Goal: Transaction & Acquisition: Purchase product/service

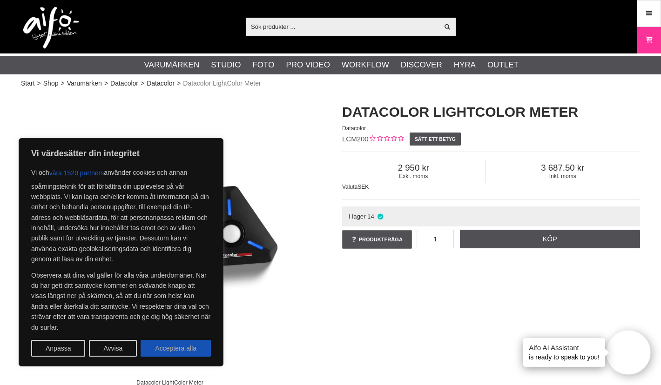
click at [184, 347] on button "Acceptera alla" at bounding box center [176, 348] width 70 height 17
checkbox input "true"
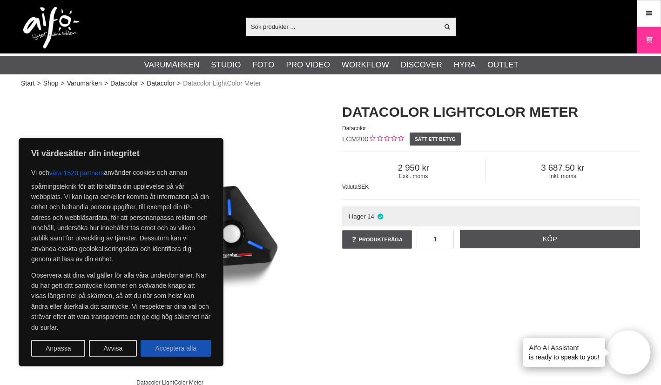
checkbox input "true"
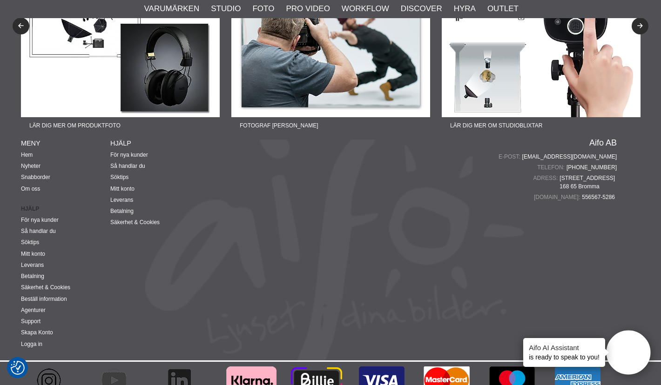
scroll to position [3109, 0]
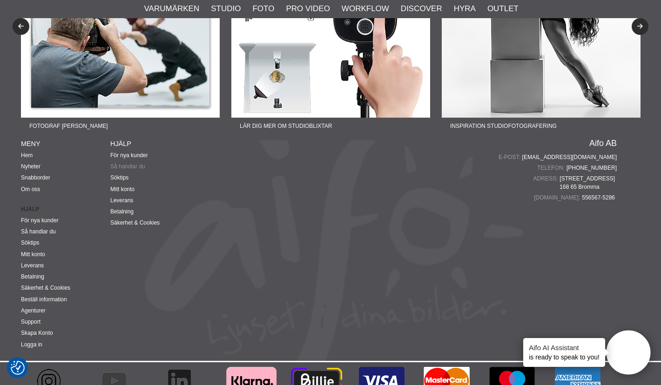
click at [130, 163] on link "Så handlar du" at bounding box center [127, 166] width 35 height 7
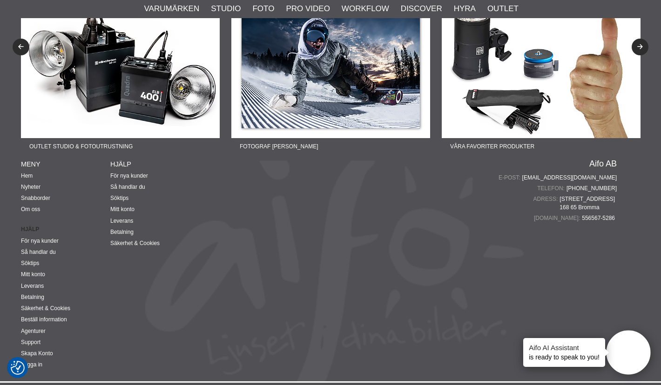
scroll to position [1207, 0]
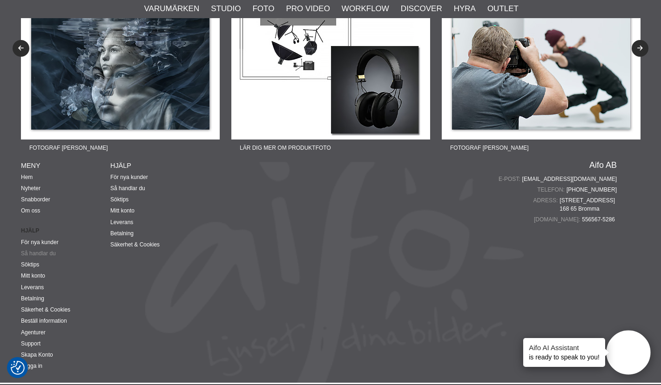
click at [48, 250] on link "Så handlar du" at bounding box center [38, 253] width 35 height 7
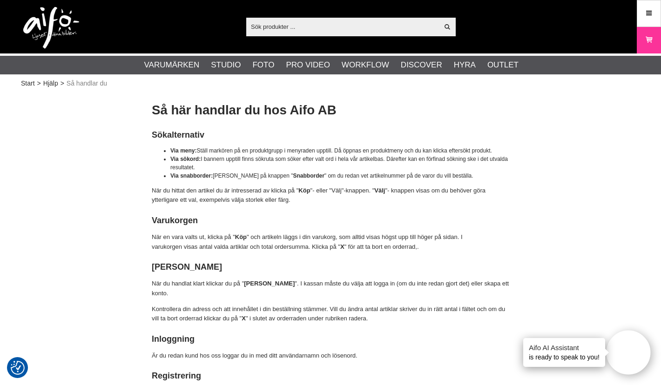
click at [270, 25] on input "text" at bounding box center [342, 27] width 192 height 14
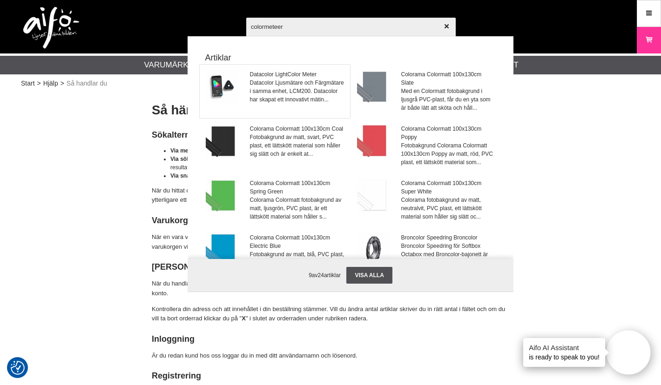
type input "colormeteer"
click at [269, 80] on span "Datacolor Ljusmätare och Färgmätare i samma enhet, LCM200. Datacolor har skapat…" at bounding box center [297, 91] width 94 height 25
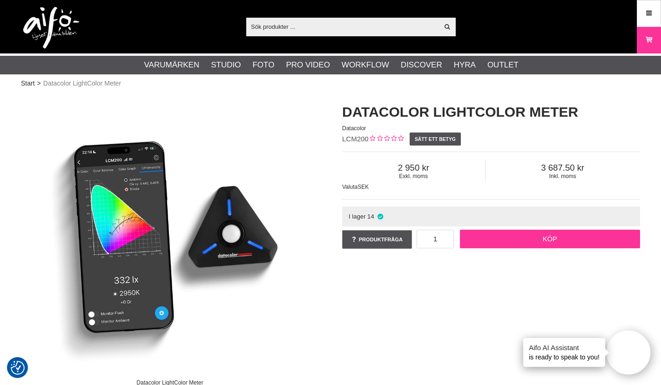
click at [541, 236] on link "Köp" at bounding box center [550, 239] width 181 height 19
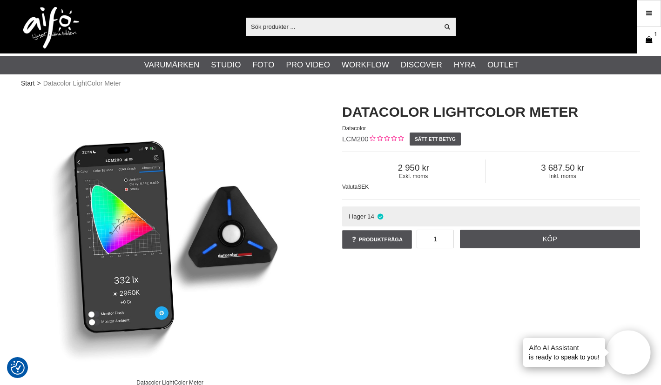
click at [648, 39] on icon at bounding box center [648, 40] width 9 height 10
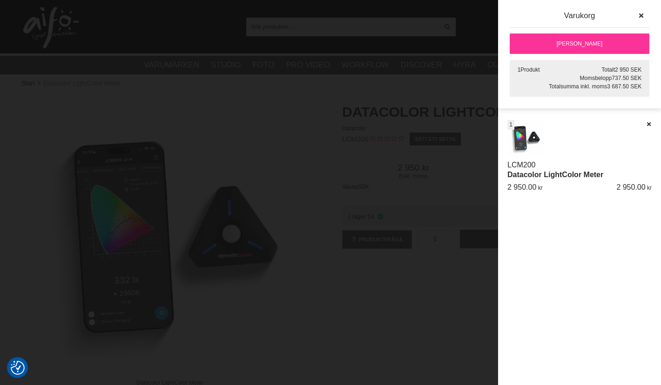
click at [588, 40] on link "[PERSON_NAME]" at bounding box center [580, 44] width 140 height 20
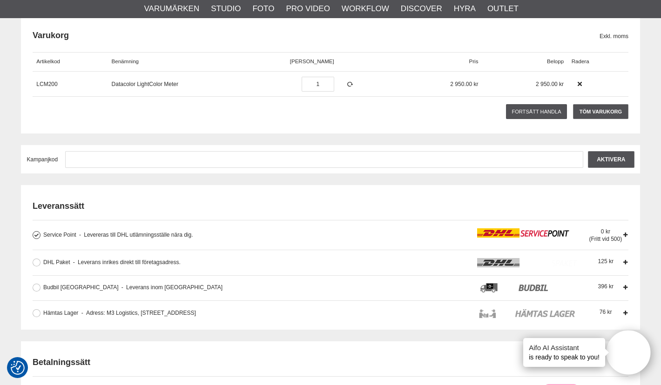
scroll to position [113, 0]
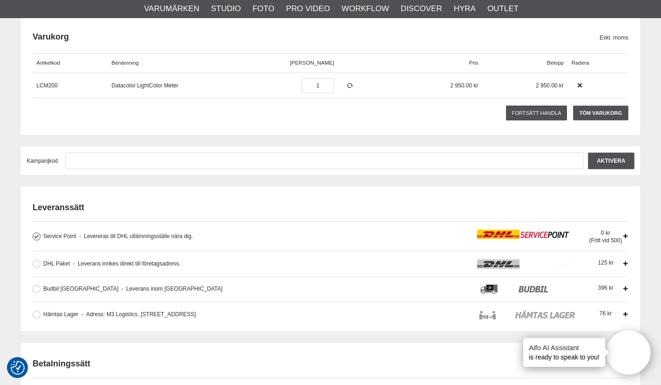
click at [139, 231] on div "Service Point Levereras till DHL utlämningsställe nära dig. Levereras till DHL …" at bounding box center [332, 237] width 579 height 14
click at [0, 0] on input "Service Point Levereras till DHL utlämningsställe nära dig. Levereras till DHL …" at bounding box center [0, 0] width 0 height 0
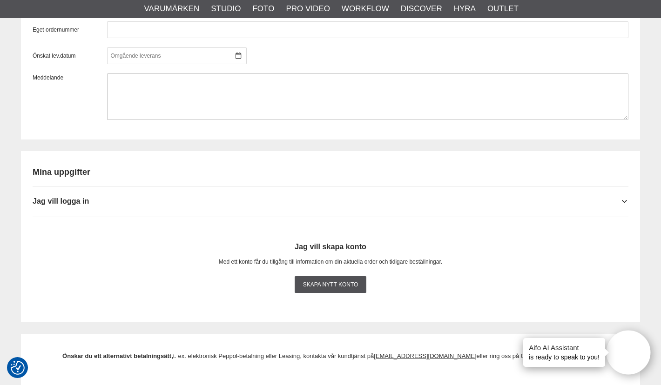
scroll to position [810, 0]
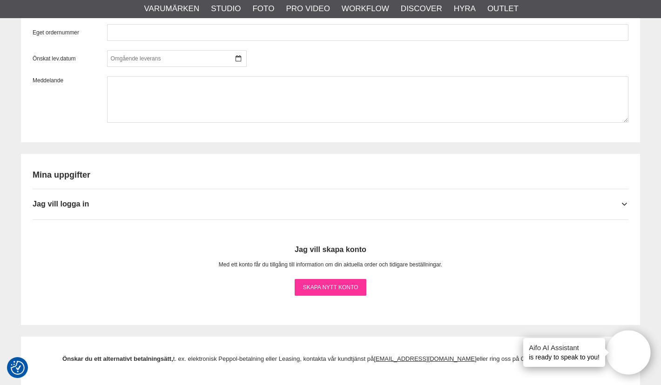
click at [334, 284] on link "Skapa nytt konto" at bounding box center [331, 287] width 72 height 17
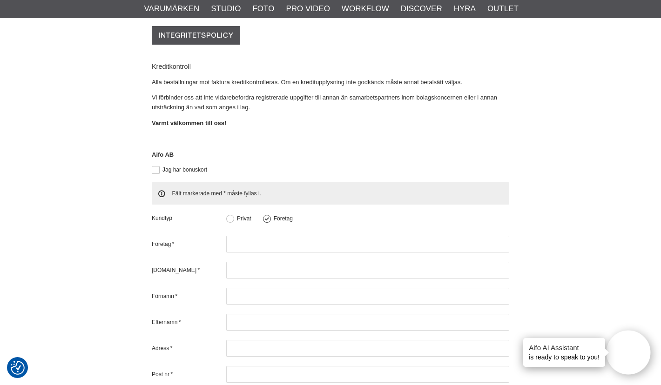
scroll to position [234, 0]
click at [229, 215] on button at bounding box center [230, 219] width 8 height 8
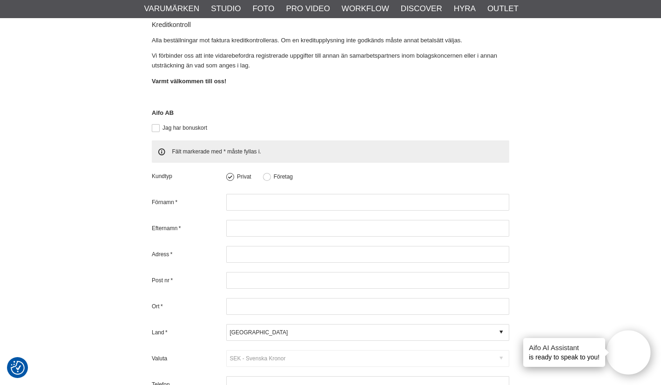
scroll to position [274, 0]
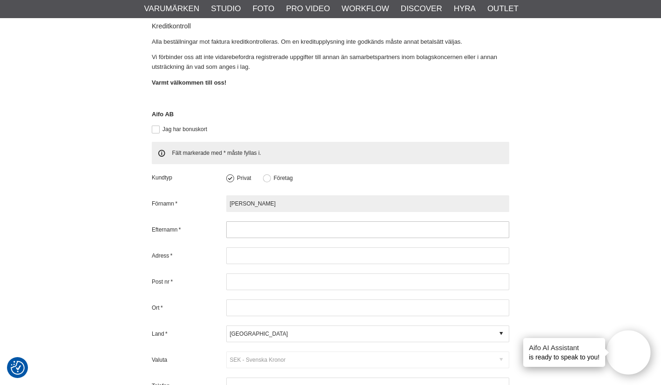
type input "Mikael"
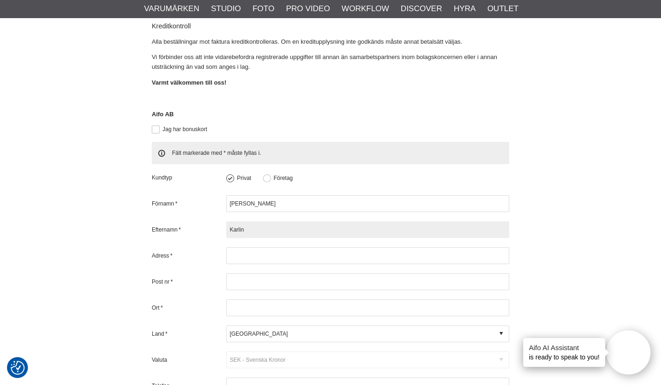
type input "Karlin"
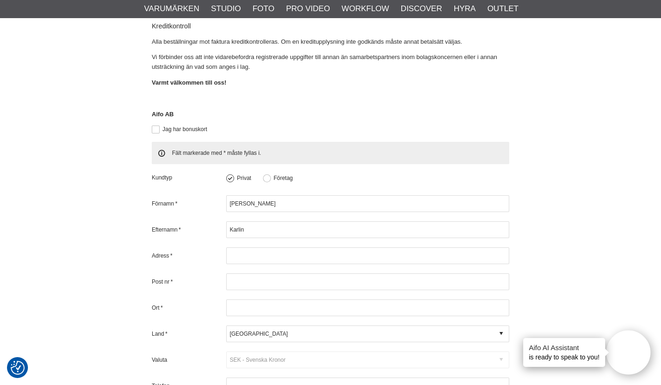
click at [212, 248] on div "Adress *" at bounding box center [330, 256] width 357 height 17
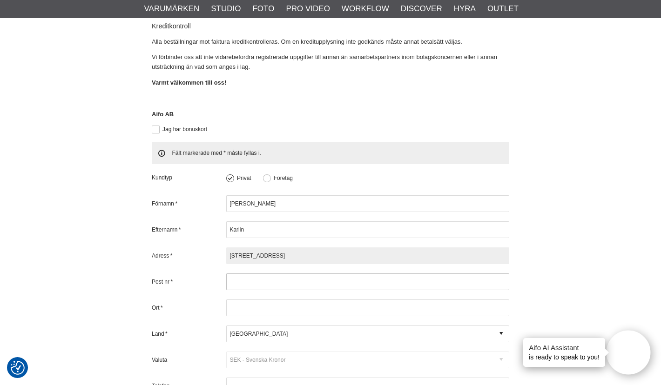
type input "[STREET_ADDRESS]"
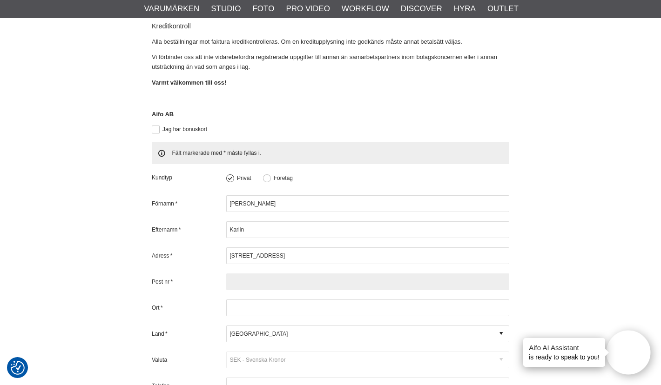
click at [350, 274] on input "text" at bounding box center [367, 282] width 283 height 17
type input "11732"
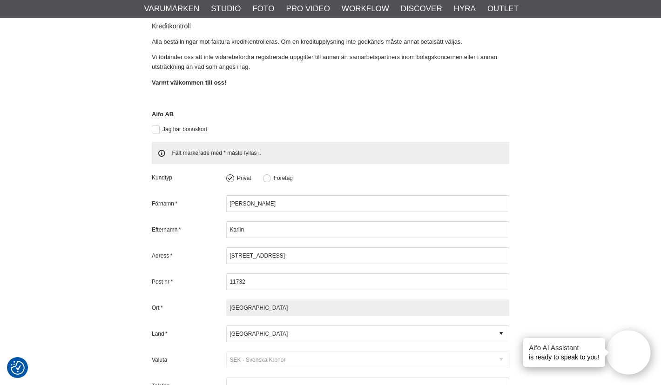
type input "Stockholm"
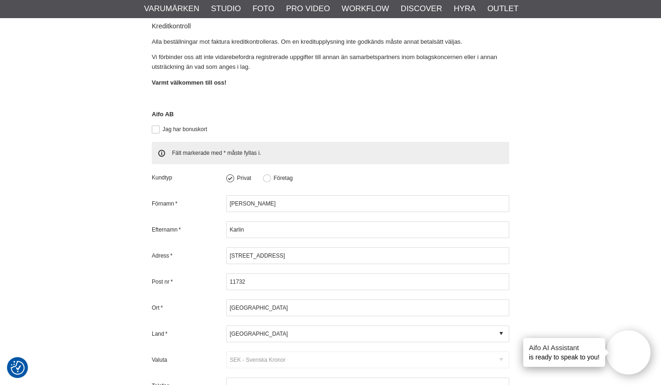
click at [183, 309] on div "Förnamn * Mikael Efternamn * Karlin Adress * Heleneborgsgatan 12 Post nr * 1173…" at bounding box center [330, 381] width 357 height 373
click at [256, 352] on div "Valuta Code D DKK Danska kronor USD Amerikanska dollar $ NOK NOK SEK Svenska Kr…" at bounding box center [330, 360] width 357 height 17
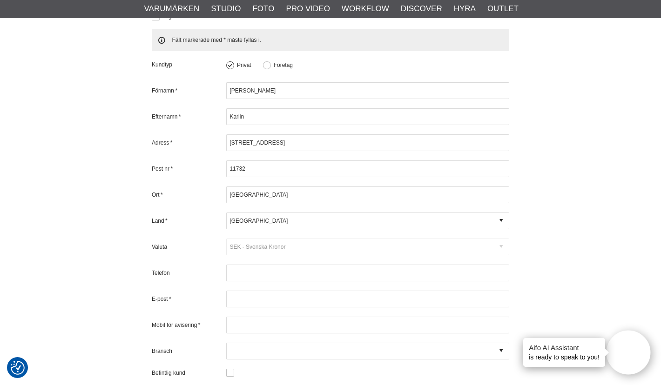
scroll to position [387, 0]
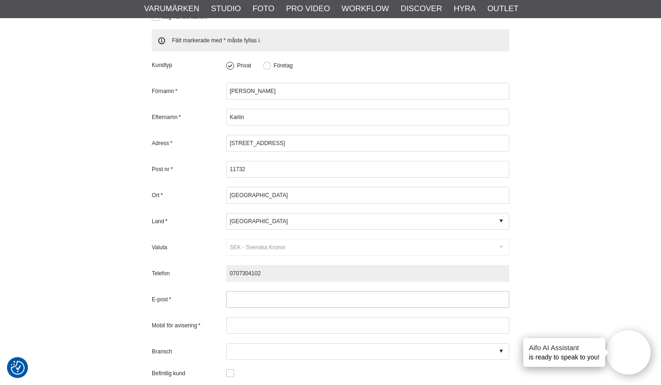
type input "0707304102"
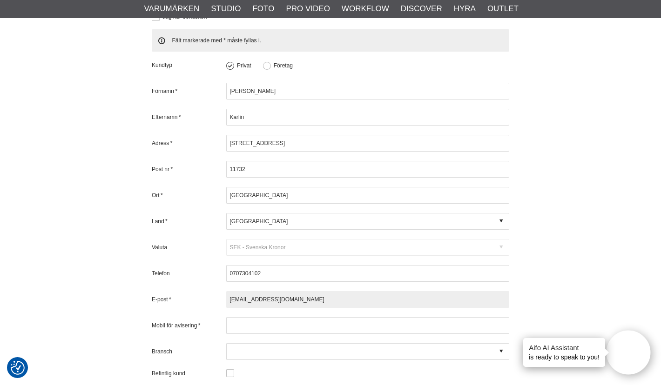
type input "flygandekameran@gmail.com"
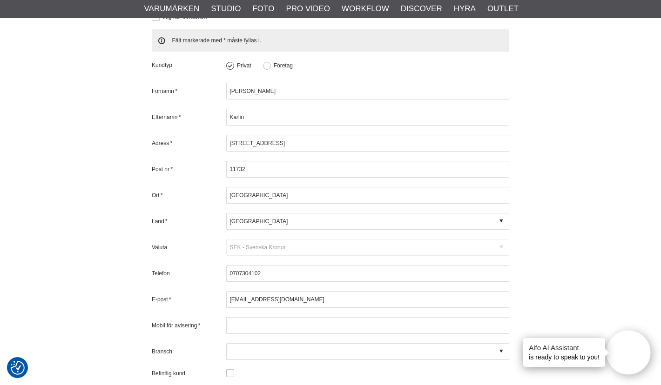
click at [201, 322] on div "Förnamn * Mikael Efternamn * Karlin Adress * Heleneborgsgatan 12 Post nr * 1173…" at bounding box center [330, 269] width 357 height 373
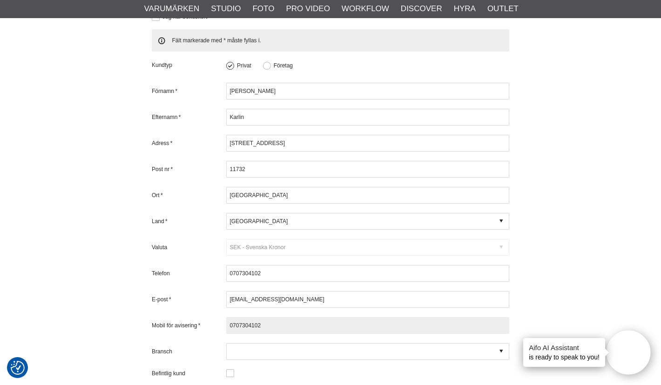
type input "0707304102"
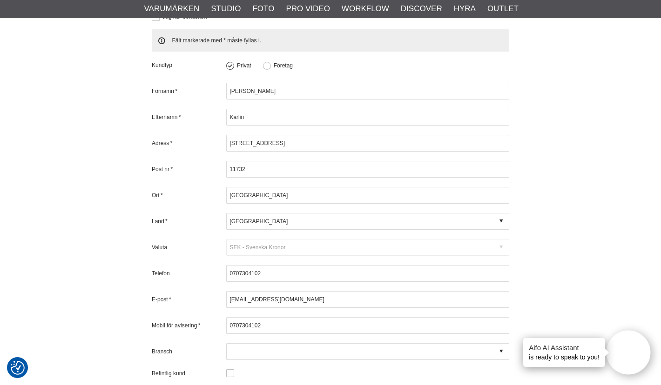
click at [92, 320] on div "Registrera nytt konto För lägga din order kan du antingen registrera ett konto …" at bounding box center [330, 102] width 619 height 781
click at [245, 343] on div at bounding box center [367, 351] width 283 height 17
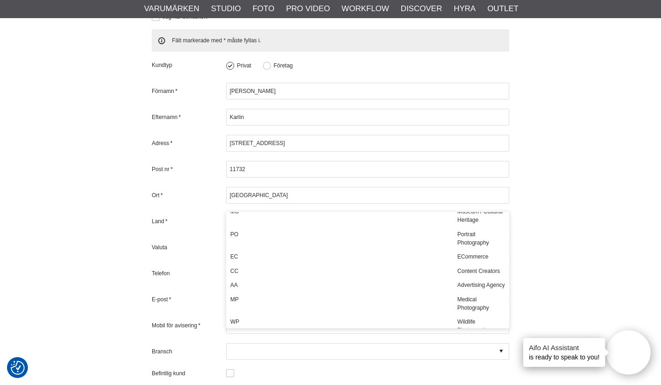
scroll to position [224, 0]
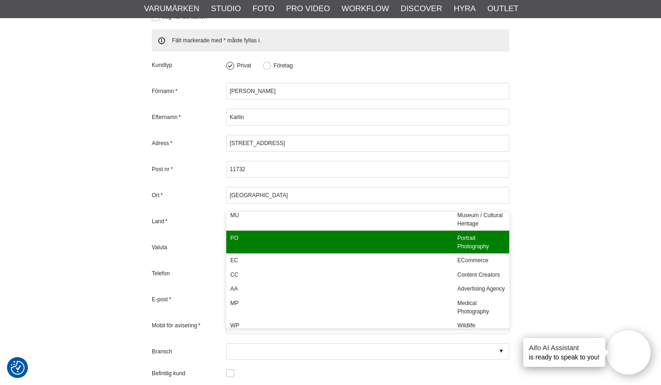
click at [280, 254] on div "PO" at bounding box center [339, 242] width 227 height 23
type input "PO - Portrait Photography"
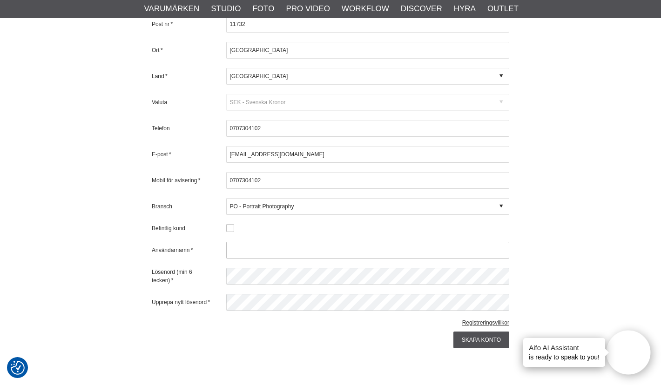
scroll to position [531, 0]
click at [231, 226] on button at bounding box center [230, 230] width 8 height 8
click at [229, 226] on button at bounding box center [230, 230] width 8 height 8
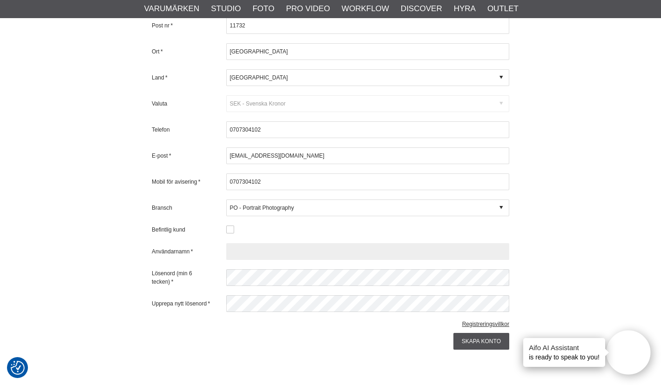
click at [235, 243] on input "text" at bounding box center [367, 251] width 283 height 17
type input "MickeK"
click at [416, 315] on div "Kundtyp Privat Företag Förnamn * Mikael Efternamn * Karlin Adress * Heleneborgs…" at bounding box center [330, 133] width 357 height 432
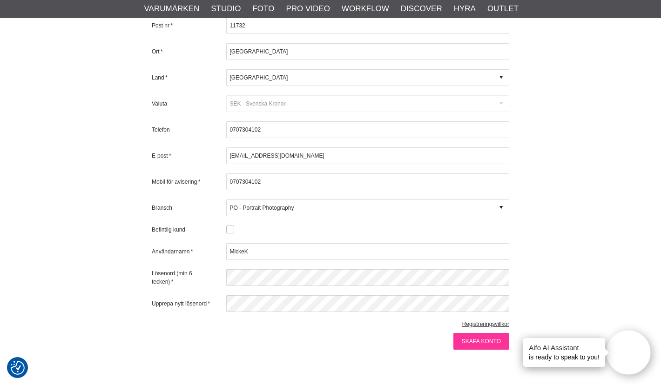
click at [483, 333] on input "Skapa konto" at bounding box center [481, 341] width 56 height 17
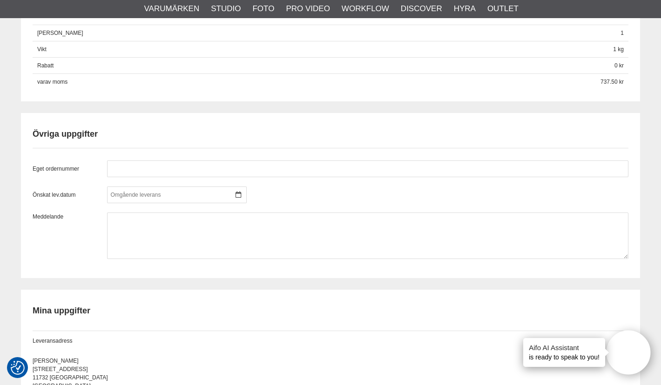
scroll to position [626, 0]
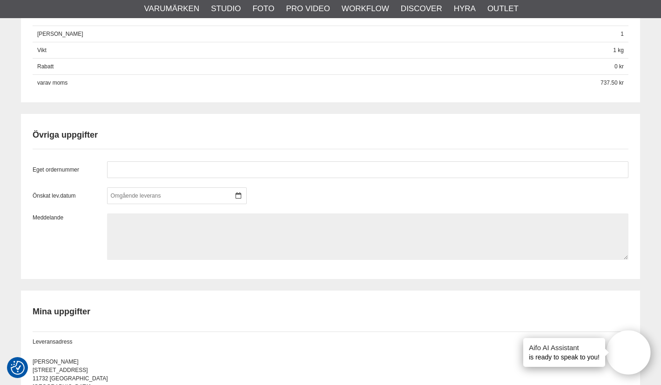
click at [126, 224] on textarea at bounding box center [367, 237] width 521 height 47
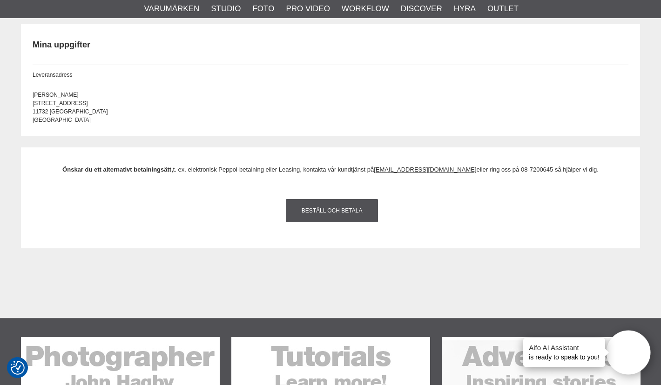
scroll to position [894, 0]
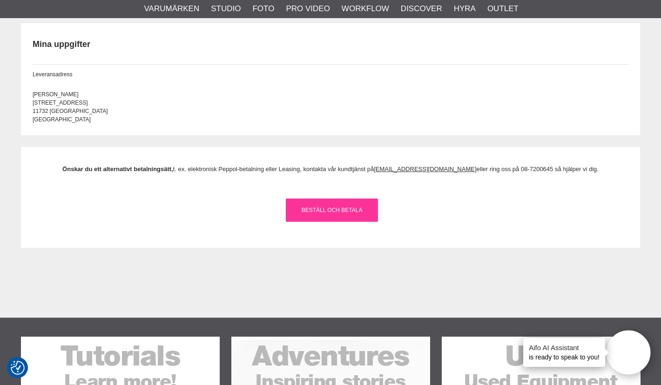
type textarea "Kan jag ev hämta upp den hos er? behöver den till slutet av veckan. Bor i [GEOG…"
click at [325, 209] on link "Beställ och Betala" at bounding box center [332, 210] width 92 height 23
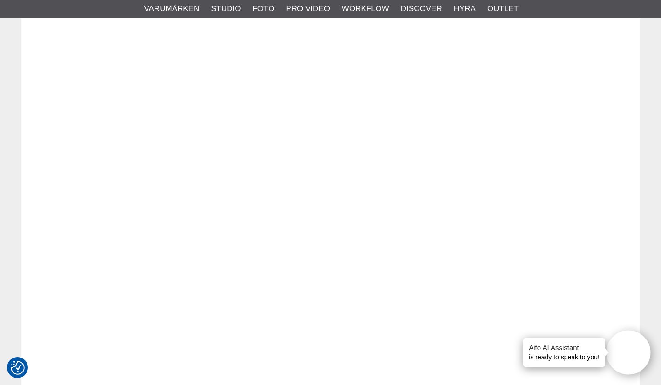
scroll to position [0, 0]
